Goal: Task Accomplishment & Management: Use online tool/utility

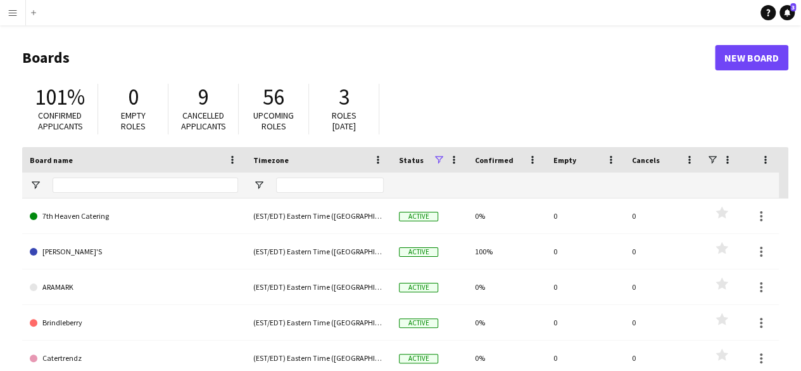
click at [8, 13] on app-icon "Menu" at bounding box center [13, 13] width 10 height 10
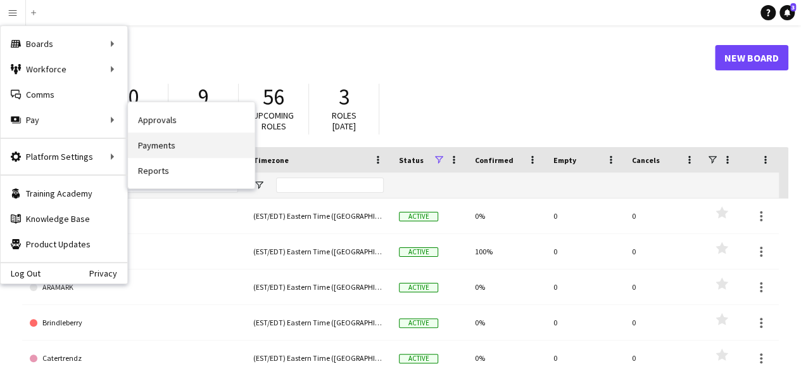
click at [150, 143] on link "Payments" at bounding box center [191, 144] width 127 height 25
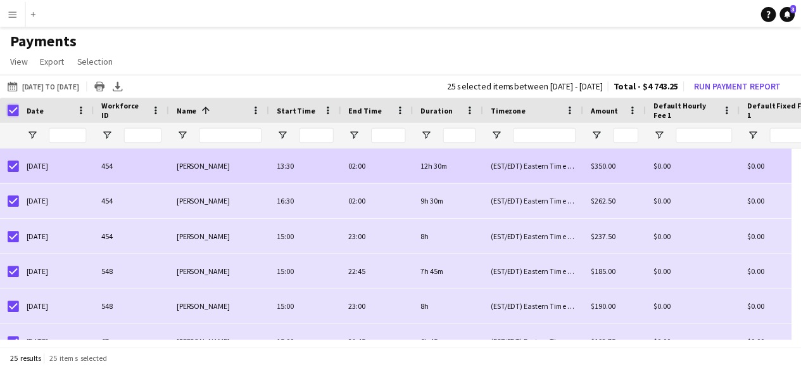
scroll to position [693, 0]
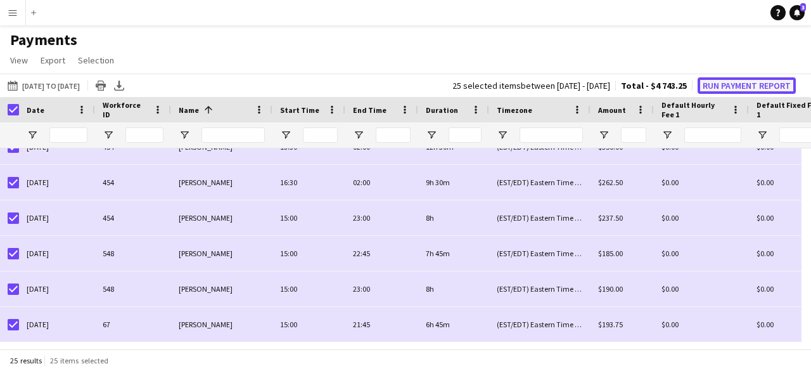
click at [740, 89] on button "Run Payment Report" at bounding box center [746, 85] width 98 height 16
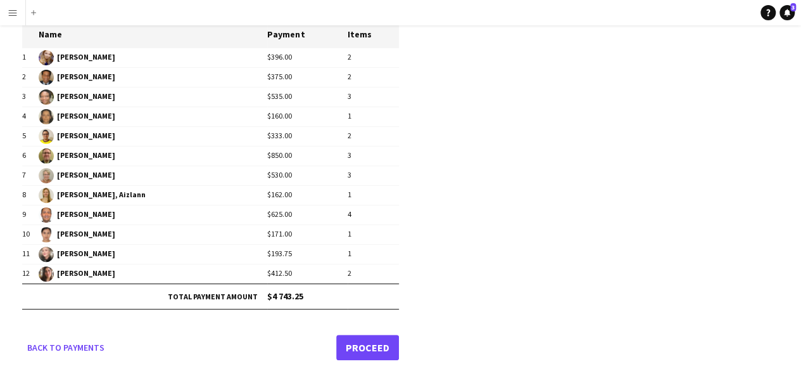
scroll to position [125, 0]
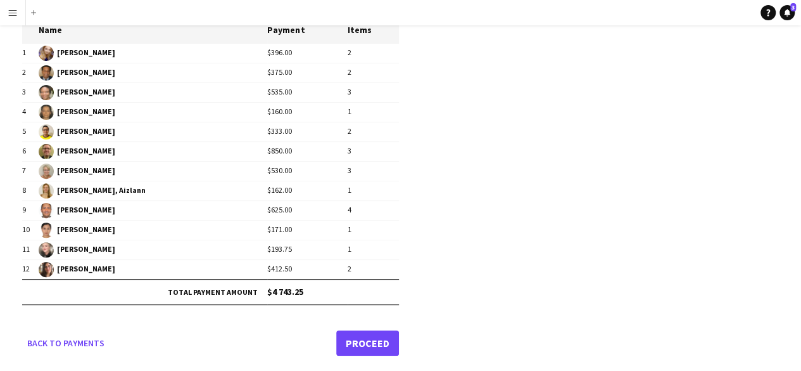
click at [376, 345] on link "Proceed" at bounding box center [367, 342] width 63 height 25
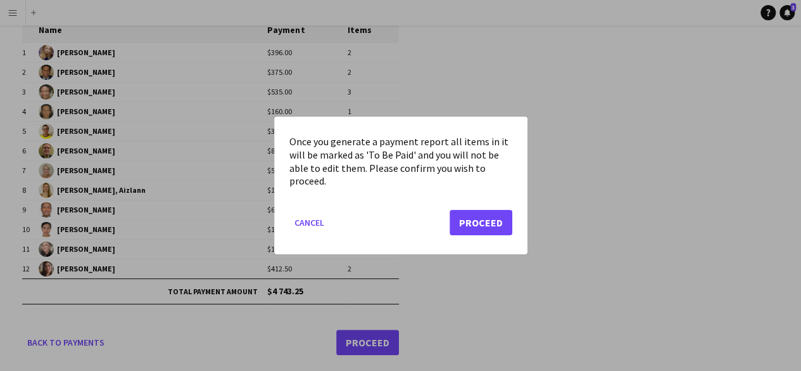
scroll to position [0, 0]
click at [464, 226] on button "Proceed" at bounding box center [481, 222] width 63 height 25
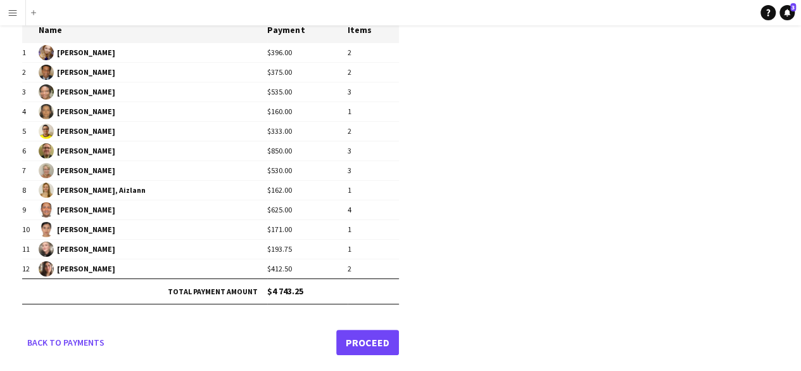
scroll to position [125, 0]
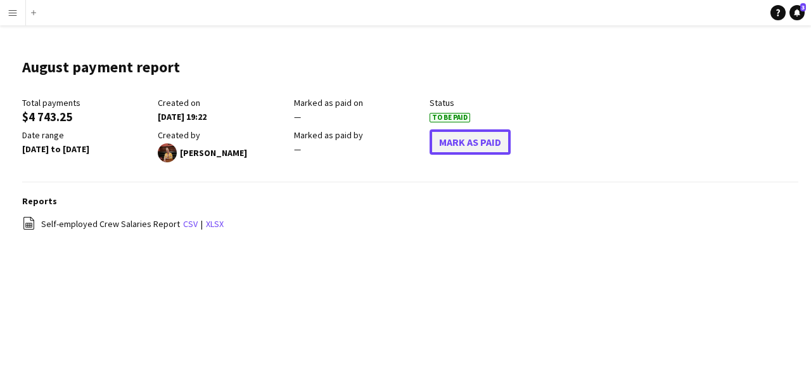
click at [469, 139] on button "Mark As Paid" at bounding box center [469, 141] width 81 height 25
